Goal: Task Accomplishment & Management: Manage account settings

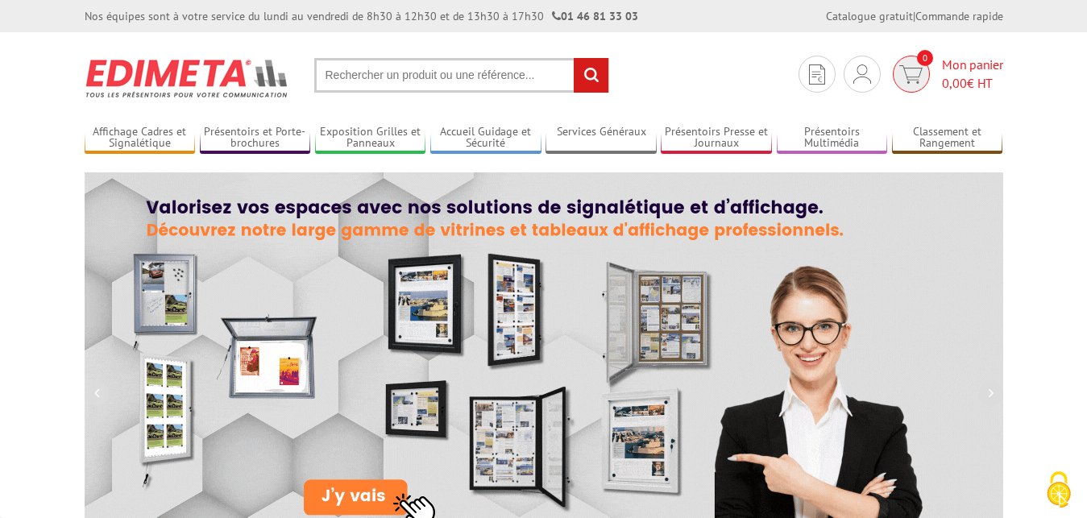
click at [917, 67] on img at bounding box center [911, 74] width 23 height 19
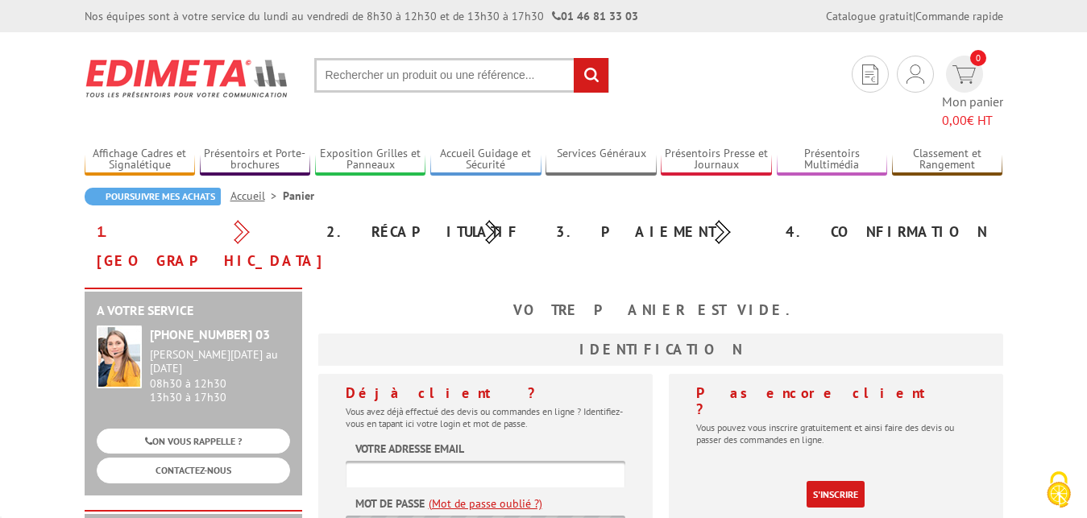
click at [453, 73] on input "text" at bounding box center [461, 75] width 295 height 35
click at [897, 69] on div "Je me connecte Nouveau client ? Inscrivez-vous" at bounding box center [915, 74] width 37 height 37
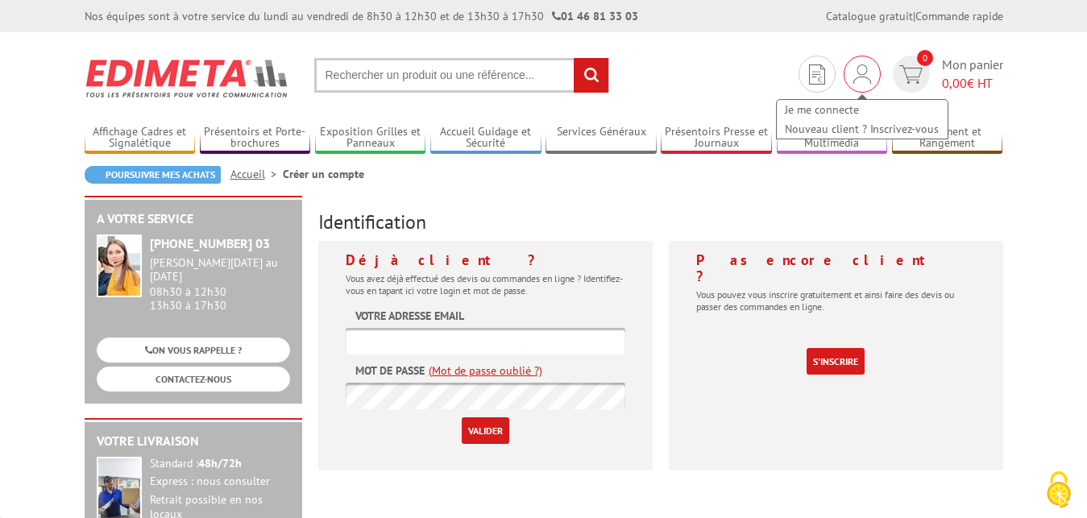
click at [863, 73] on img at bounding box center [863, 73] width 18 height 19
click at [440, 339] on input "text" at bounding box center [486, 341] width 280 height 27
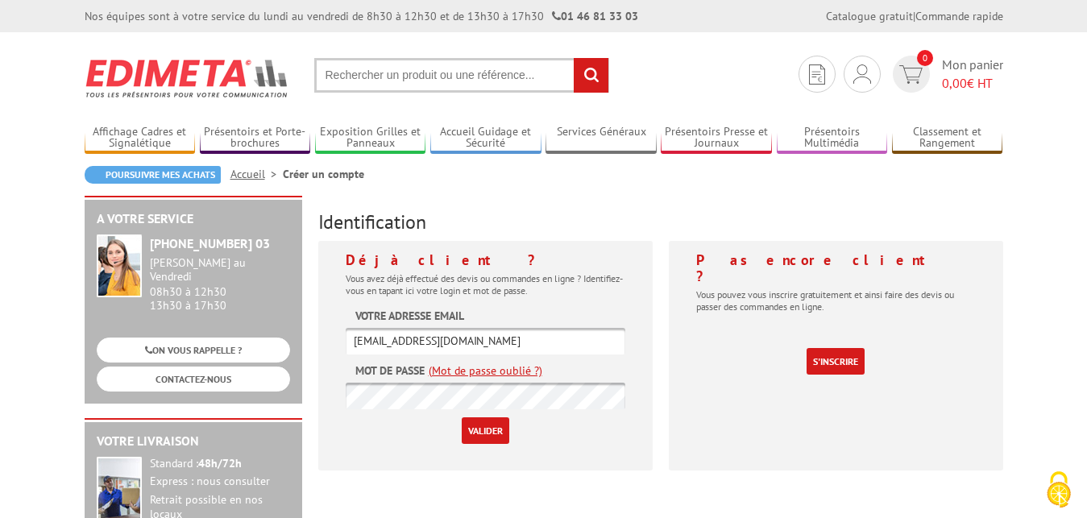
type input "[EMAIL_ADDRESS][DOMAIN_NAME]"
click at [488, 432] on input "Valider" at bounding box center [486, 431] width 48 height 27
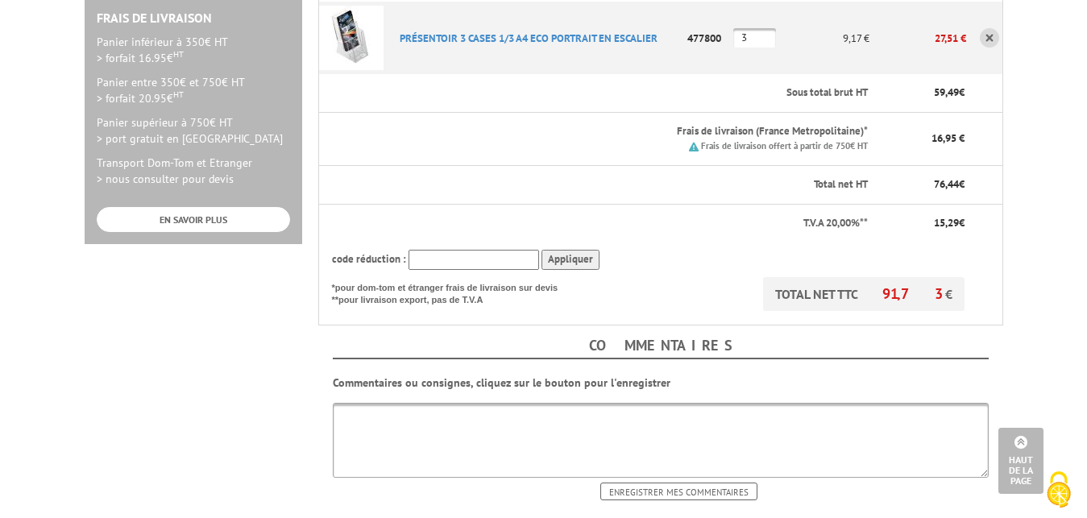
scroll to position [658, 0]
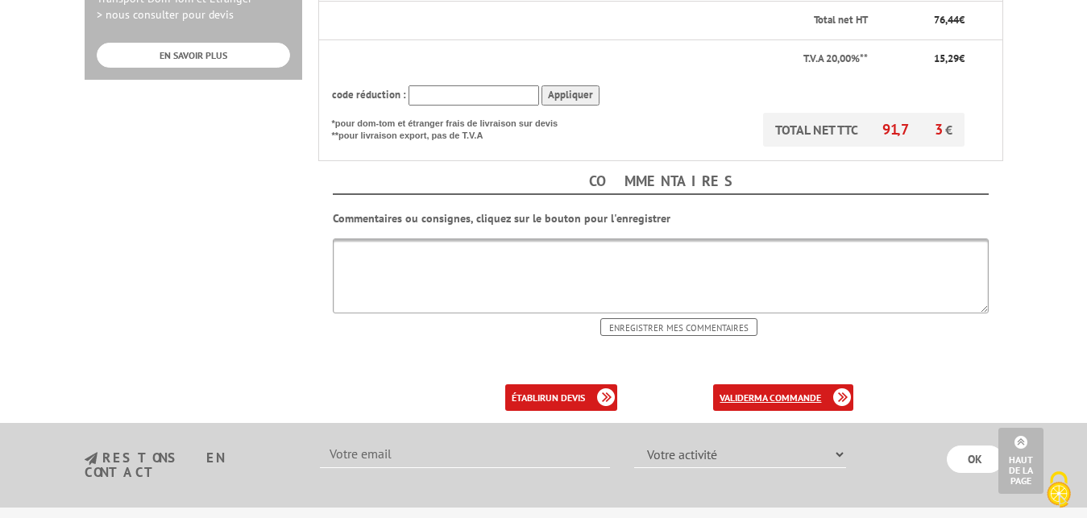
click at [762, 392] on b "ma commande" at bounding box center [787, 398] width 67 height 12
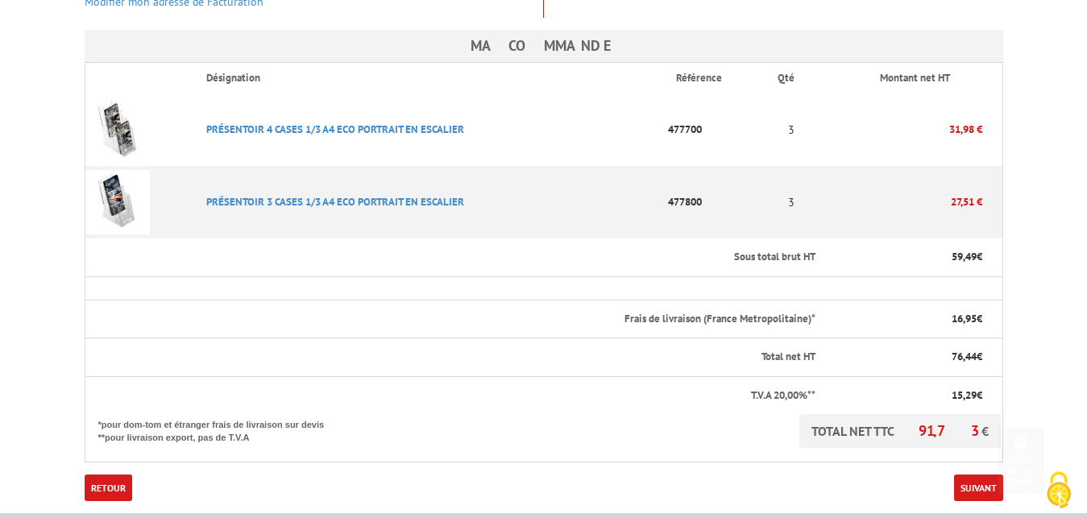
scroll to position [493, 0]
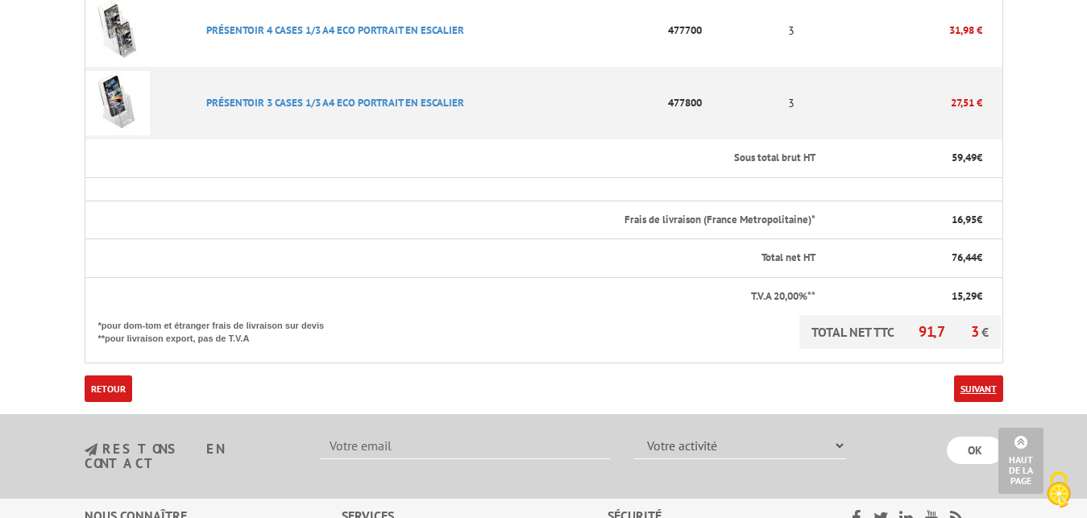
click at [973, 376] on link "Suivant" at bounding box center [978, 389] width 49 height 27
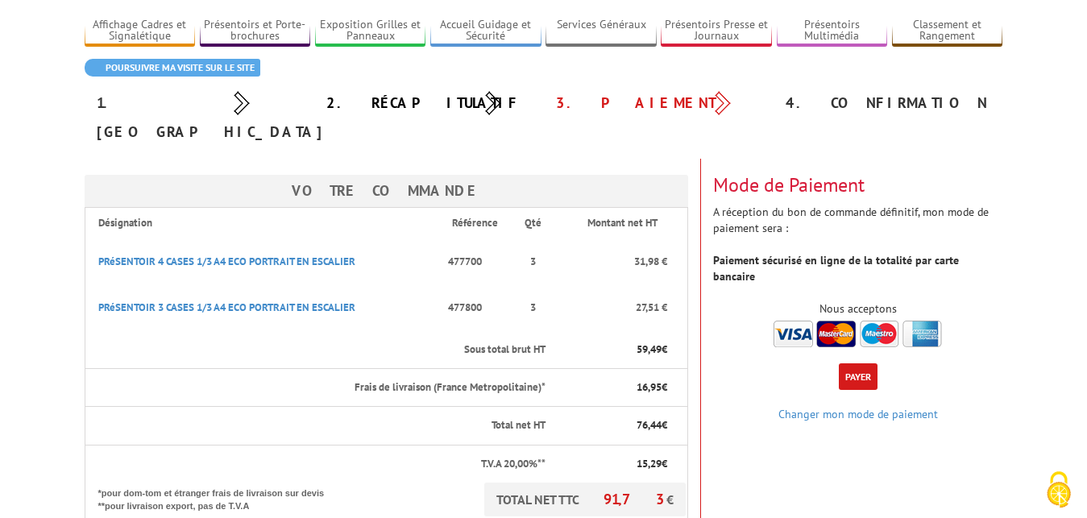
scroll to position [82, 0]
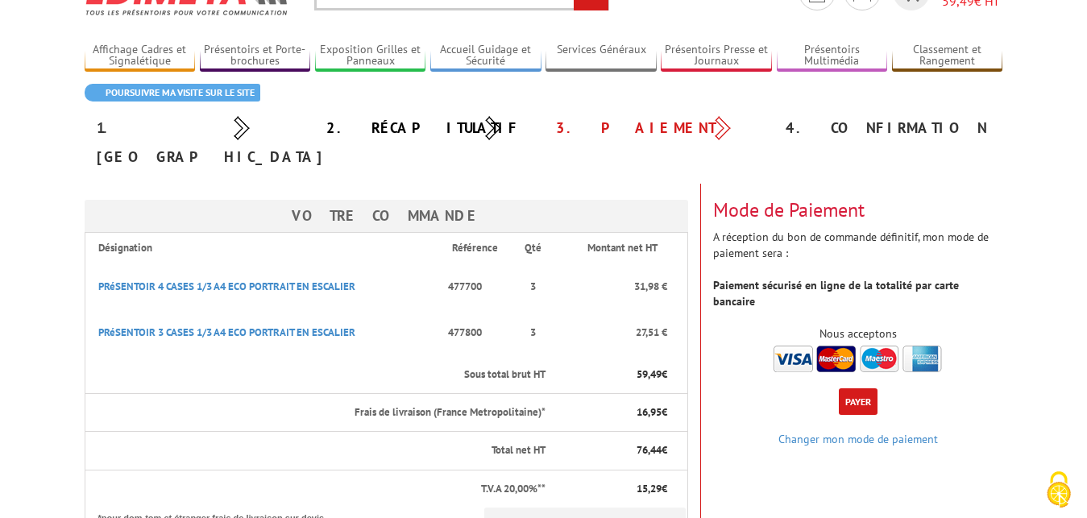
click at [861, 389] on button "Payer" at bounding box center [858, 402] width 39 height 27
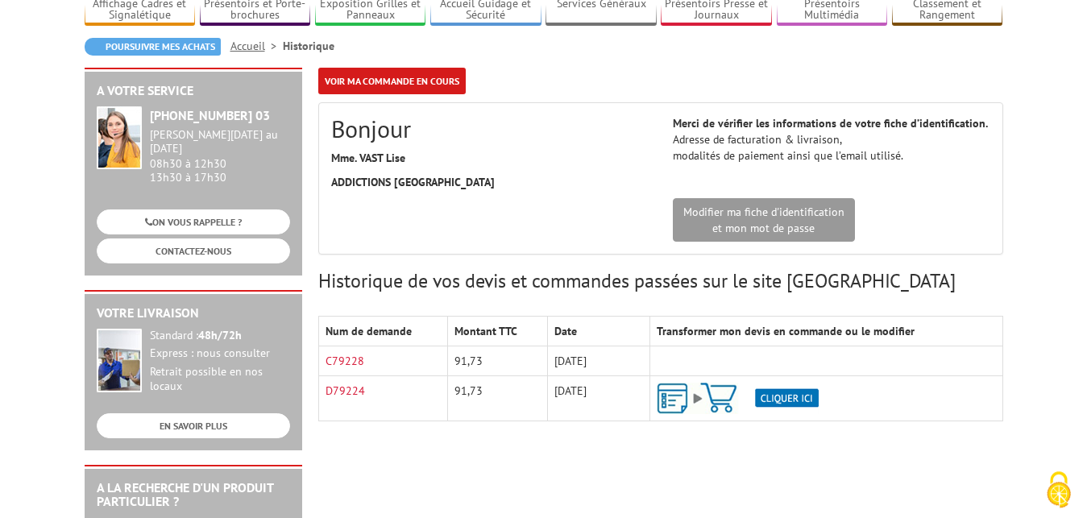
scroll to position [164, 0]
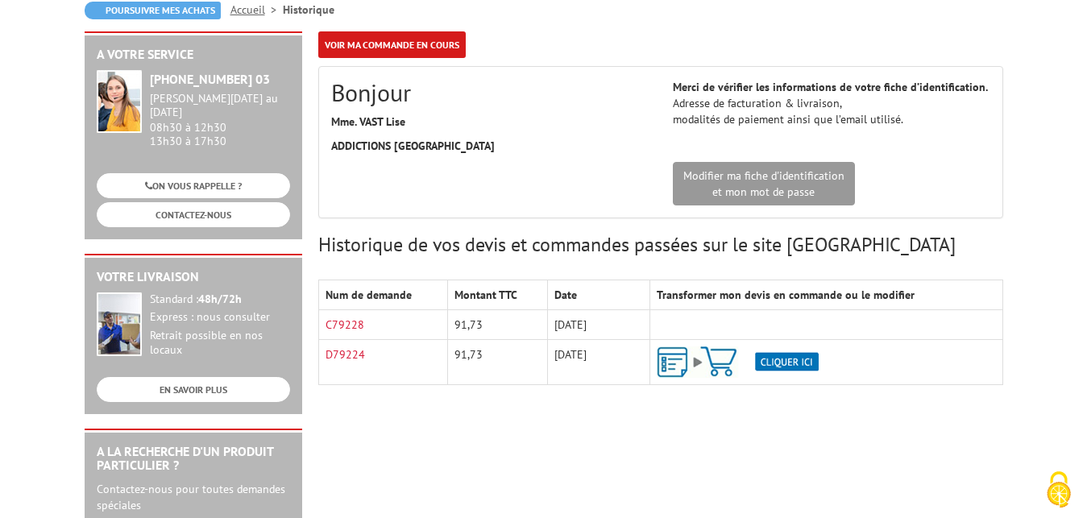
click at [516, 427] on div "A votre service +33 (0)1 46 81 33 03 Du Lundi au Vendredi 08h30 à 12h30 13h30 à…" at bounding box center [544, 460] width 935 height 859
click at [670, 363] on img at bounding box center [738, 362] width 162 height 31
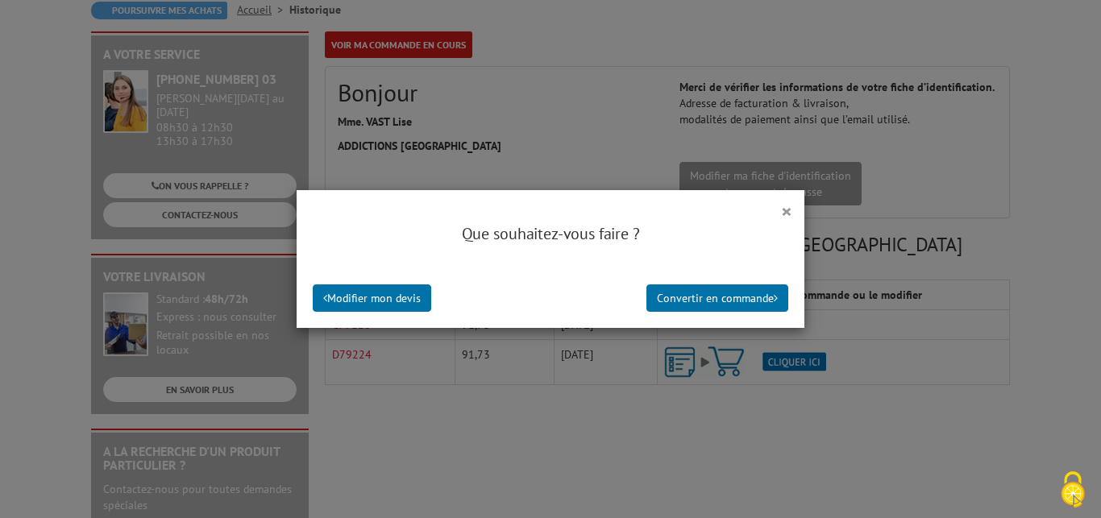
click at [596, 449] on div "× Que souhaitez-vous faire ? Modifier mon devis Convertir en commande" at bounding box center [550, 259] width 1101 height 518
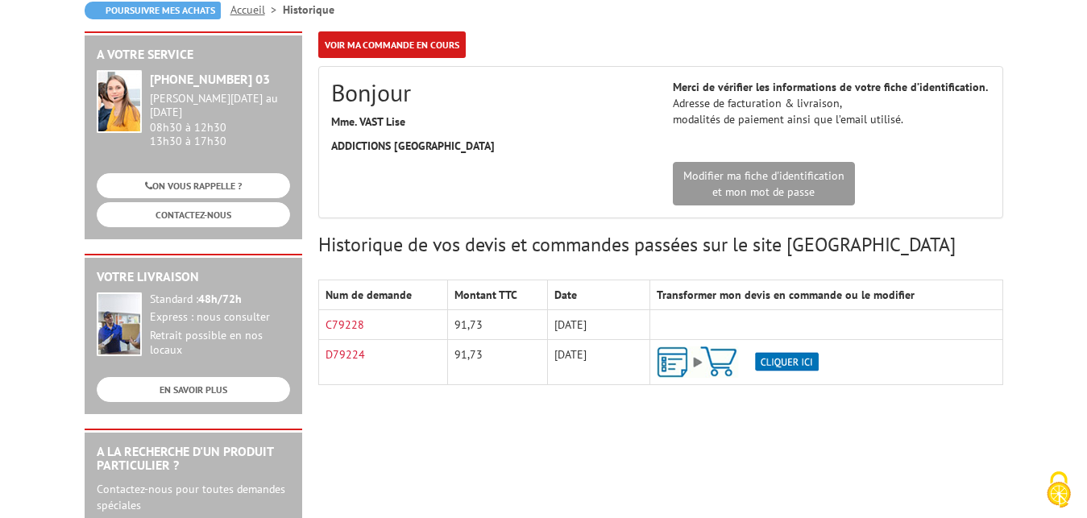
click at [564, 445] on div "A votre service +33 (0)1 46 81 33 03 Du Lundi au Vendredi 08h30 à 12h30 13h30 à…" at bounding box center [544, 460] width 935 height 859
click at [497, 131] on div "Bonjour Mme. VAST Lise ADDICTIONS FRANCE" at bounding box center [490, 120] width 342 height 83
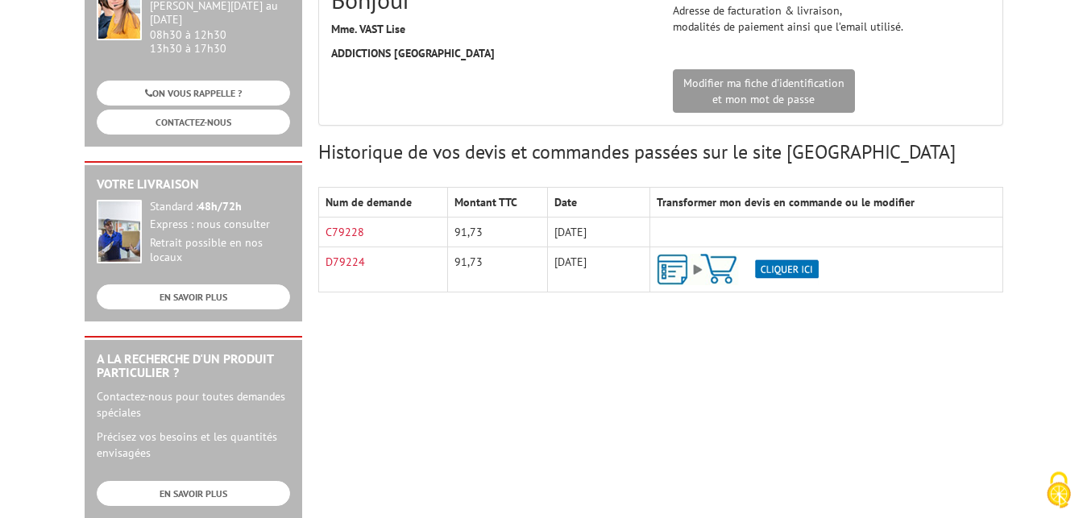
scroll to position [329, 0]
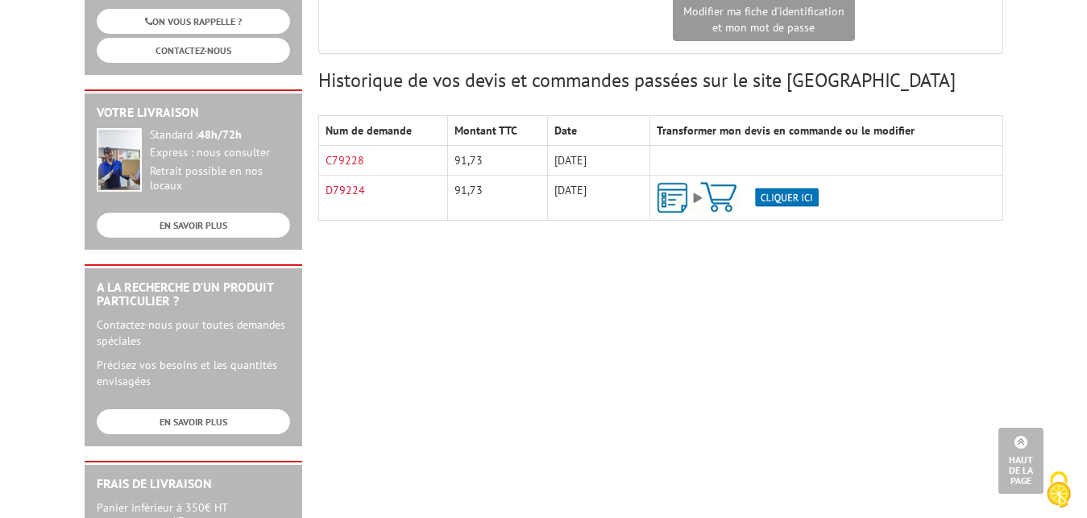
click at [728, 354] on div "A votre service +33 (0)1 46 81 33 03 Du Lundi au Vendredi 08h30 à 12h30 13h30 à…" at bounding box center [544, 296] width 935 height 859
click at [615, 336] on div "A votre service +33 (0)1 46 81 33 03 Du Lundi au Vendredi 08h30 à 12h30 13h30 à…" at bounding box center [544, 296] width 935 height 859
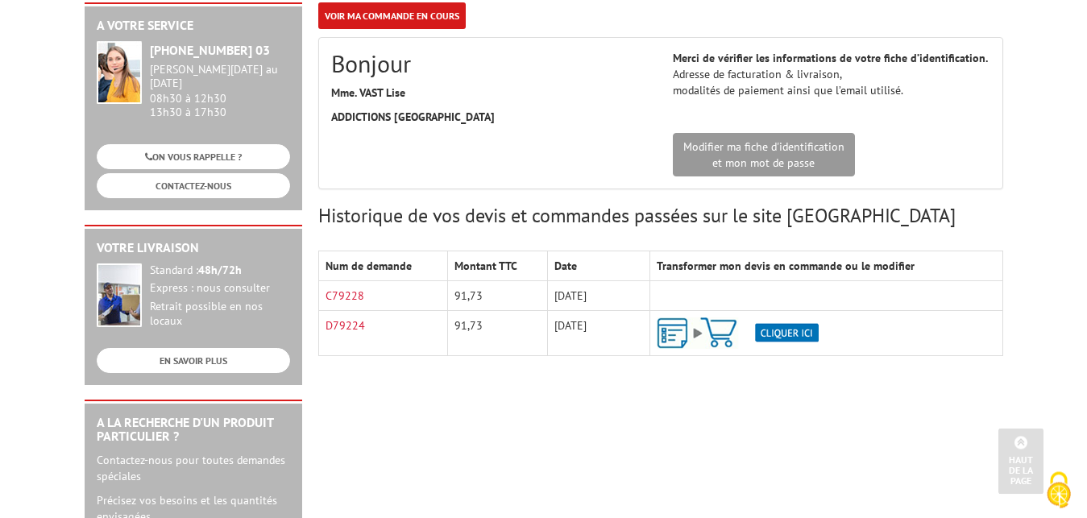
scroll to position [164, 0]
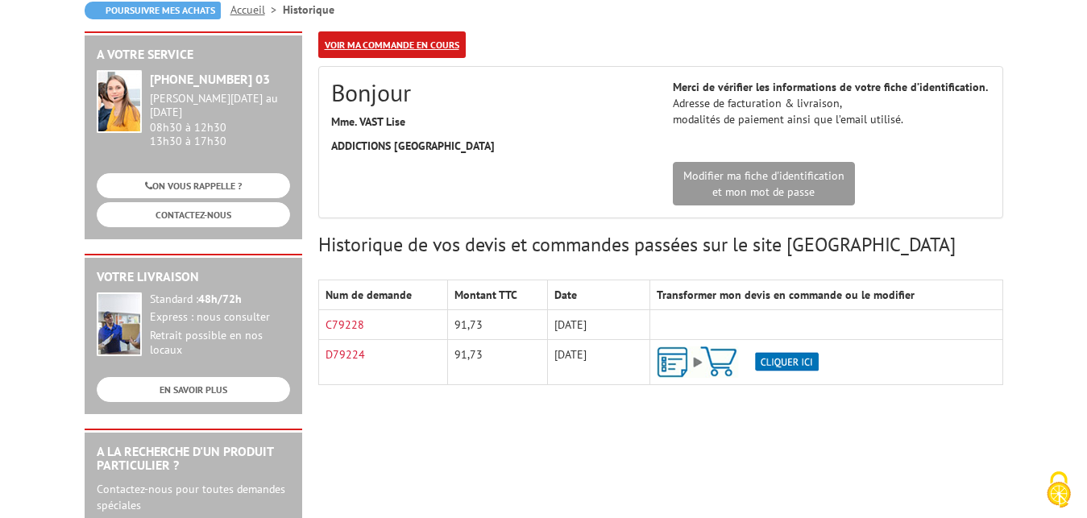
click at [401, 41] on link "Voir ma commande en cours" at bounding box center [392, 44] width 148 height 27
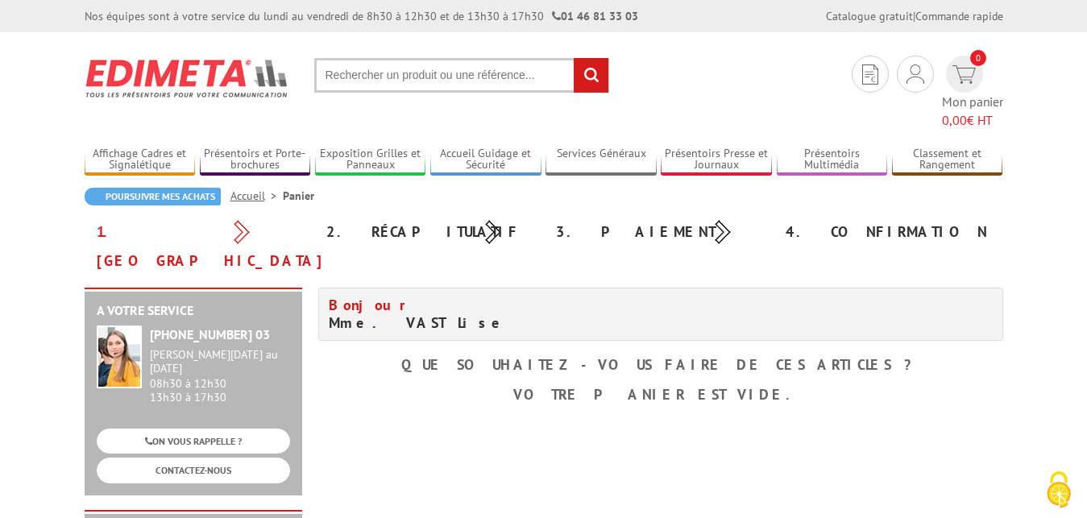
click at [394, 329] on div "Bonjour Mme. VAST Lise Que souhaitez-vous faire de ces articles ? Votre panier …" at bounding box center [660, 350] width 701 height 124
click at [895, 331] on div "Bonjour Mme. VAST Lise Que souhaitez-vous faire de ces articles ? Votre panier …" at bounding box center [660, 350] width 701 height 124
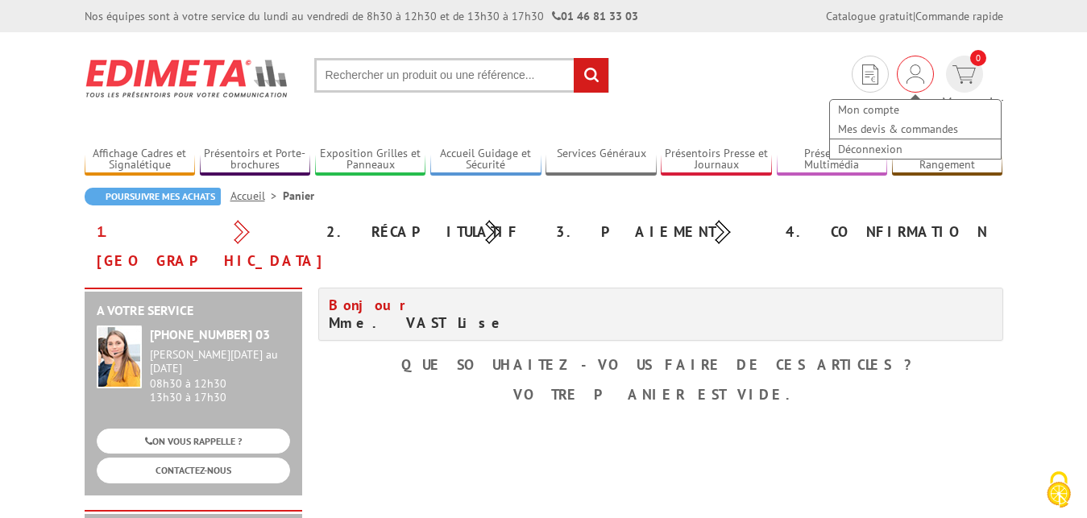
click at [897, 67] on div "Mon compte Mes devis & commandes Déconnexion" at bounding box center [915, 74] width 37 height 37
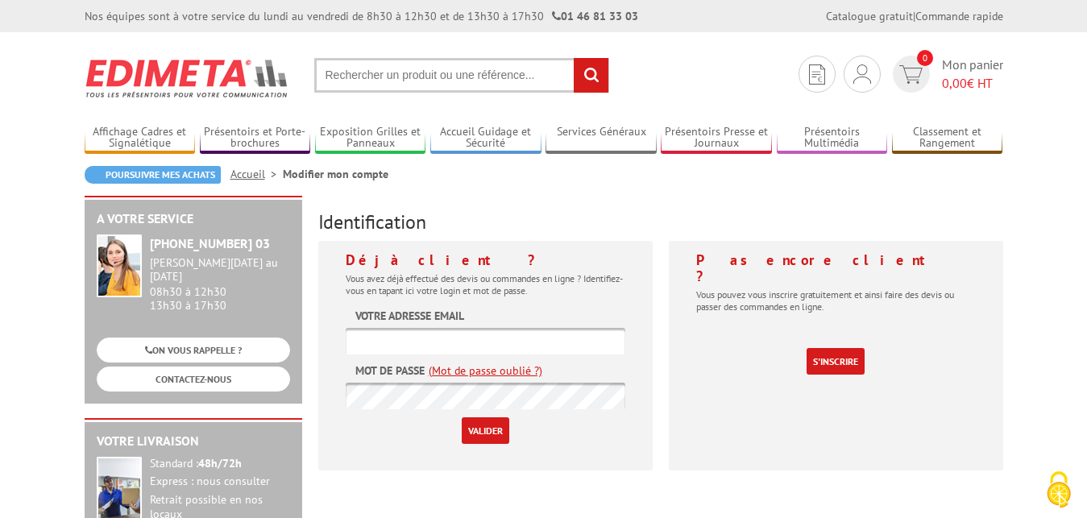
click at [519, 339] on input "text" at bounding box center [486, 341] width 280 height 27
click at [526, 330] on input "prevention26" at bounding box center [486, 341] width 280 height 27
click at [492, 340] on input "prevention26" at bounding box center [486, 341] width 280 height 27
type input "[EMAIL_ADDRESS][DOMAIN_NAME]"
click at [481, 430] on input "Valider" at bounding box center [486, 431] width 48 height 27
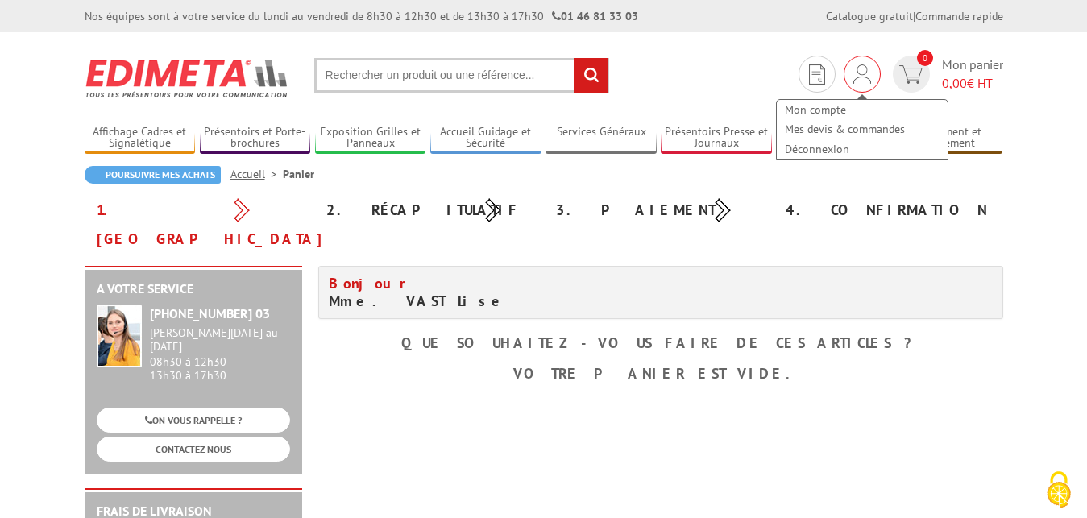
click at [864, 78] on img at bounding box center [863, 73] width 18 height 19
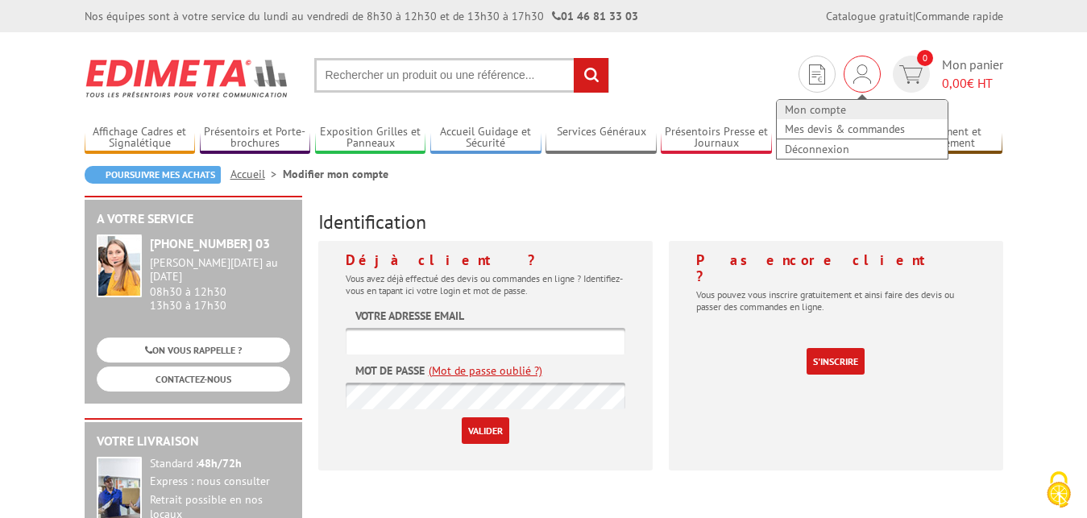
click at [831, 108] on link "Mon compte" at bounding box center [862, 109] width 171 height 19
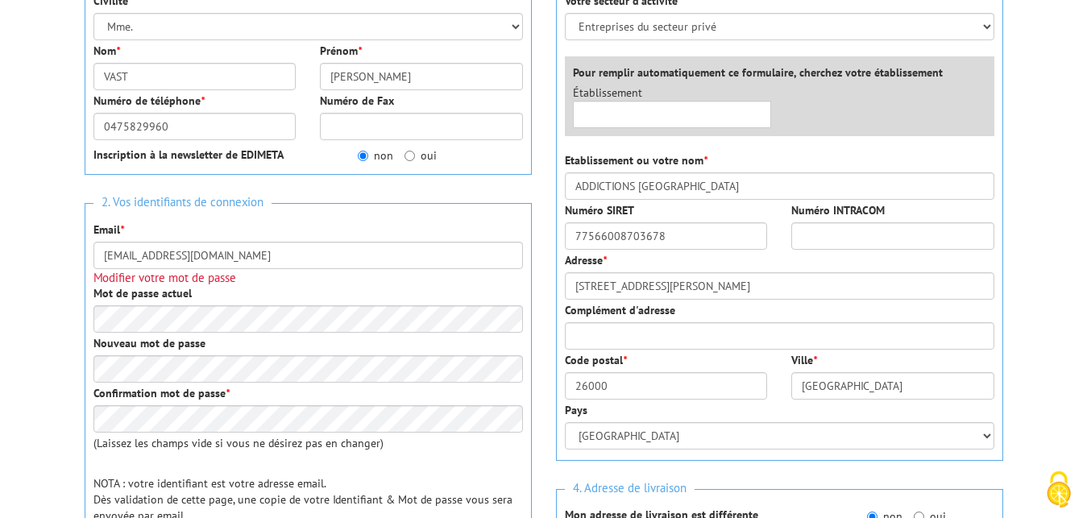
scroll to position [329, 0]
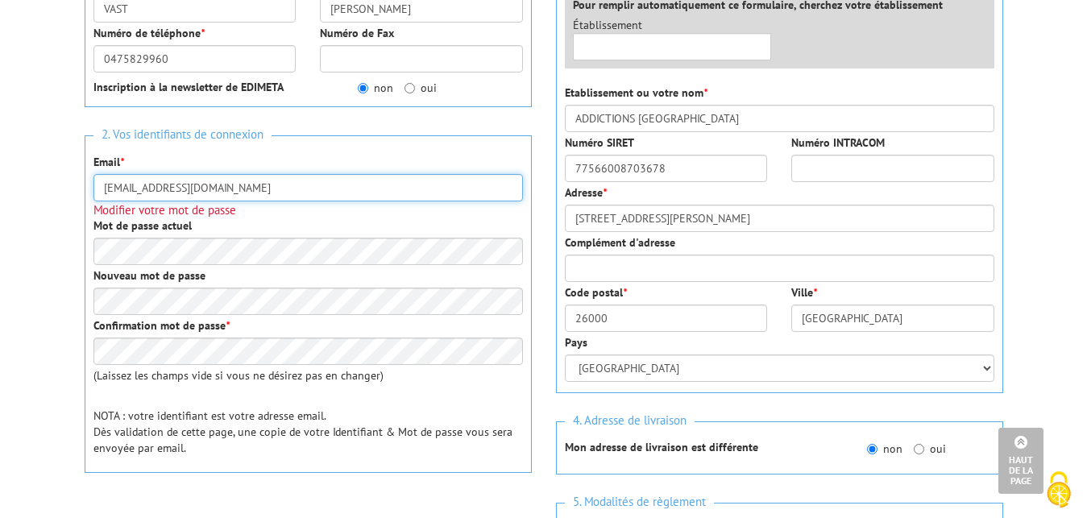
click at [301, 192] on input "[EMAIL_ADDRESS][DOMAIN_NAME]" at bounding box center [308, 187] width 430 height 27
click at [301, 185] on input "[EMAIL_ADDRESS][DOMAIN_NAME]" at bounding box center [308, 187] width 430 height 27
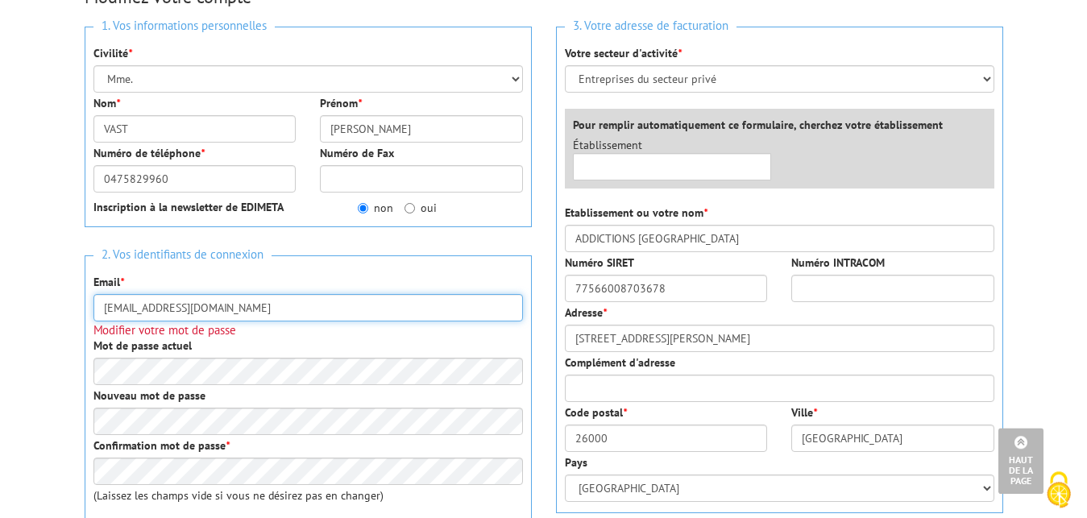
scroll to position [82, 0]
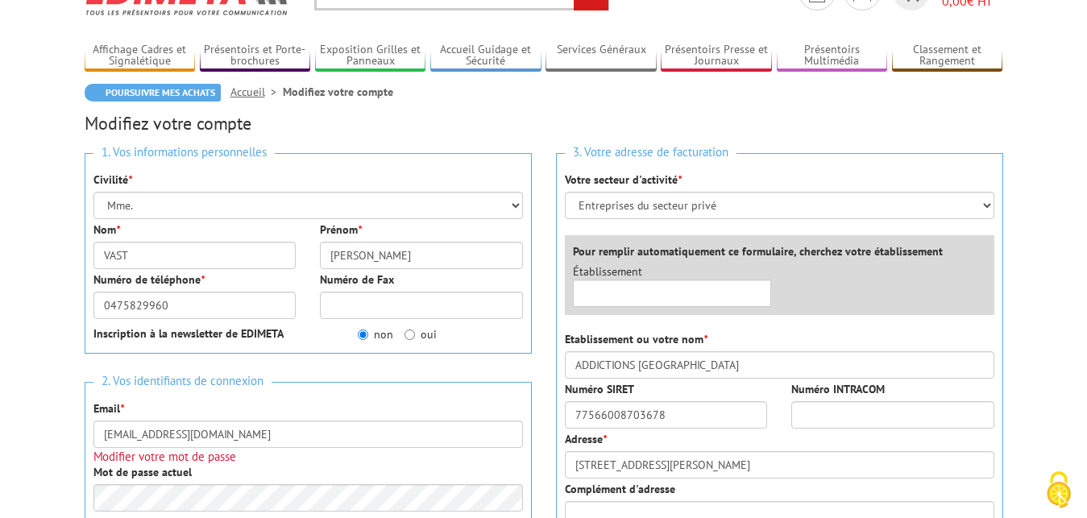
click at [338, 118] on h2 "Modifiez votre compte" at bounding box center [544, 123] width 919 height 19
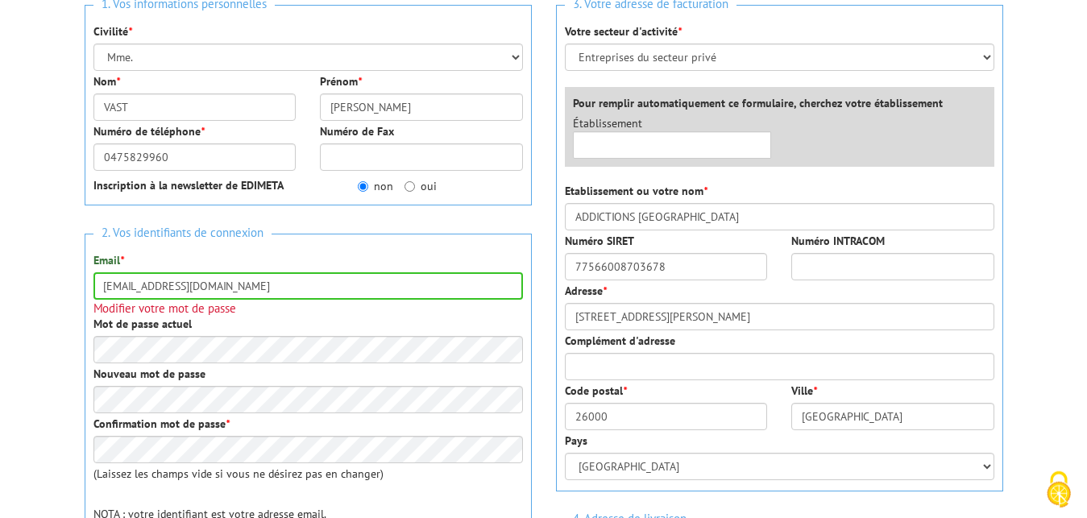
scroll to position [247, 0]
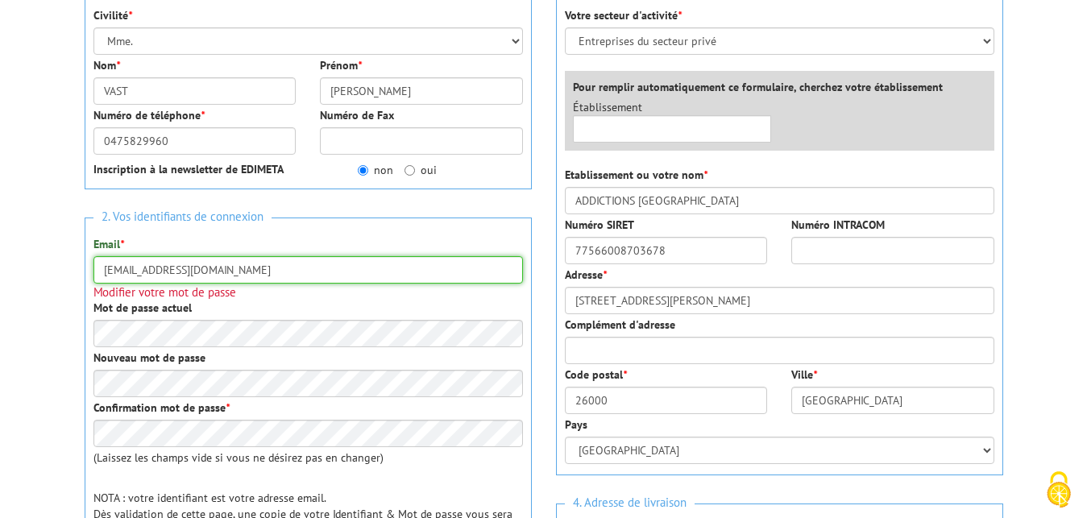
click at [156, 272] on input "prevention26@addictions-france.org" at bounding box center [308, 269] width 430 height 27
type input "[EMAIL_ADDRESS][DOMAIN_NAME]"
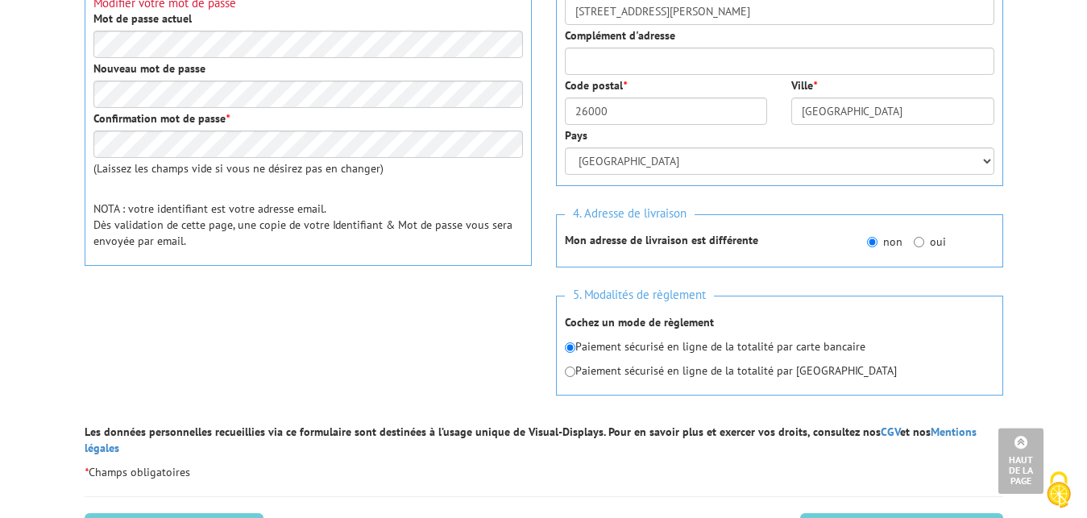
scroll to position [658, 0]
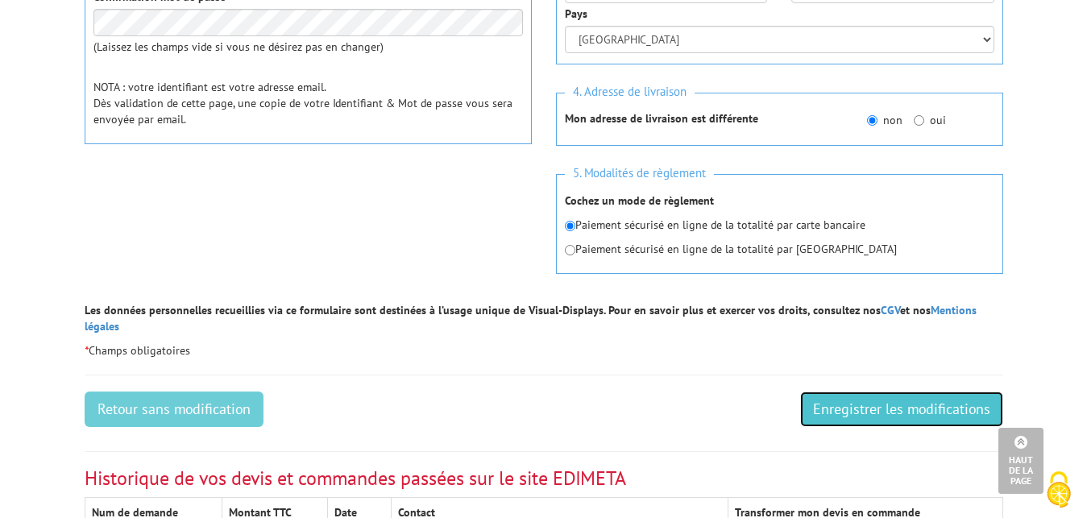
click at [894, 396] on input "Enregistrer les modifications" at bounding box center [901, 409] width 203 height 35
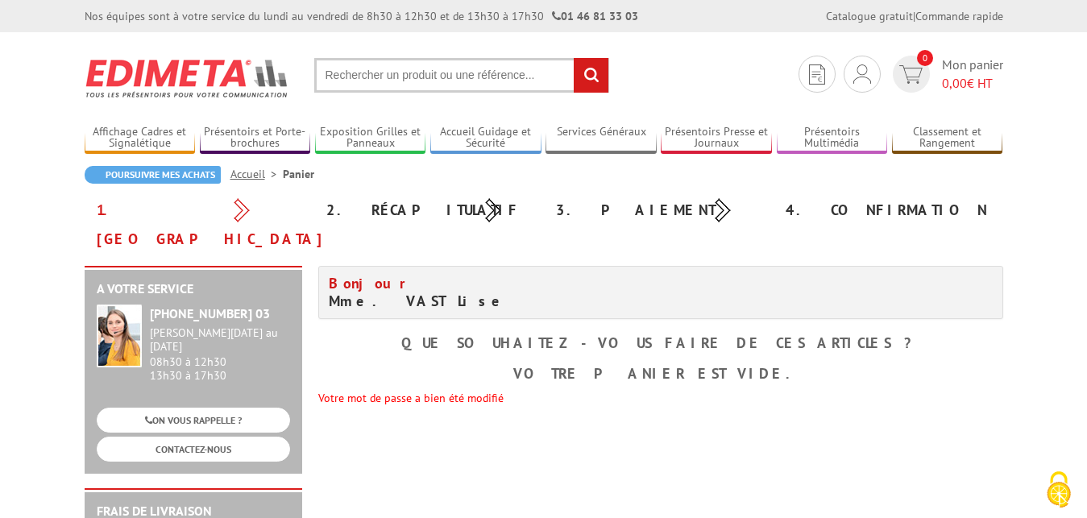
click at [658, 380] on div "A votre service +33 (0)1 46 81 33 03 Du Lundi au Vendredi 08h30 à 12h30 13h30 à…" at bounding box center [544, 510] width 935 height 488
click at [431, 332] on div "Bonjour Mme. VAST Lise Que souhaitez-vous faire de ces articles ? Votre panier …" at bounding box center [660, 336] width 701 height 140
click at [865, 77] on img at bounding box center [863, 73] width 18 height 19
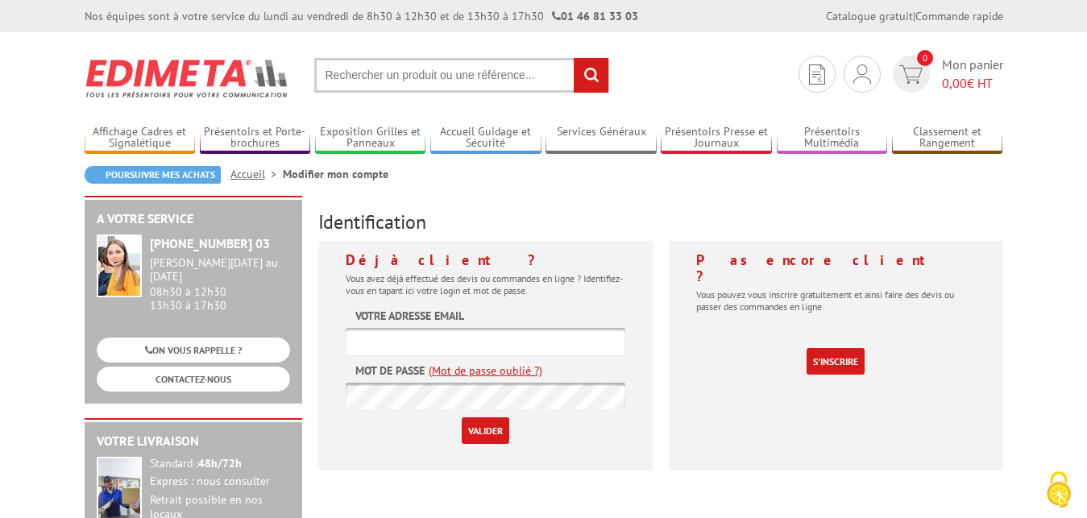
click at [467, 344] on input "text" at bounding box center [486, 341] width 280 height 27
type input "[EMAIL_ADDRESS][DOMAIN_NAME]"
click at [504, 424] on input "Valider" at bounding box center [486, 431] width 48 height 27
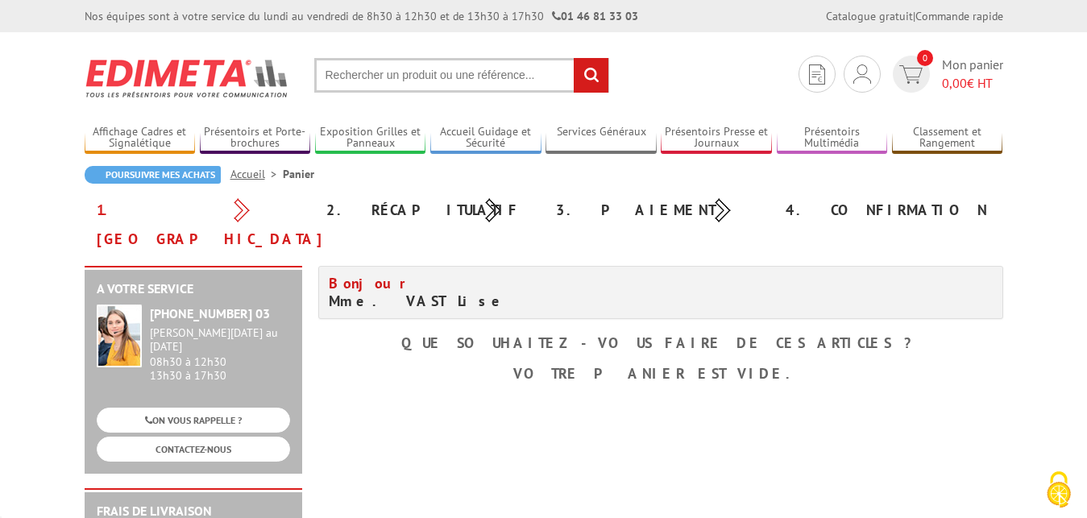
click at [461, 364] on div "A votre service +33 (0)1 46 81 33 03 Du Lundi au Vendredi 08h30 à 12h30 13h30 à…" at bounding box center [544, 510] width 935 height 488
click at [866, 71] on img at bounding box center [863, 73] width 18 height 19
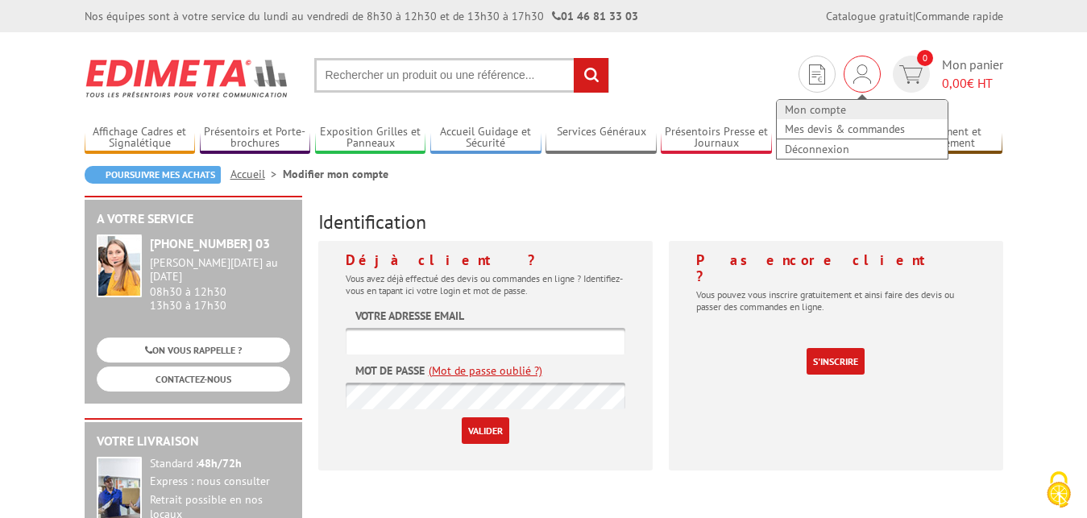
click at [846, 110] on link "Mon compte" at bounding box center [862, 109] width 171 height 19
